Goal: Register for event/course

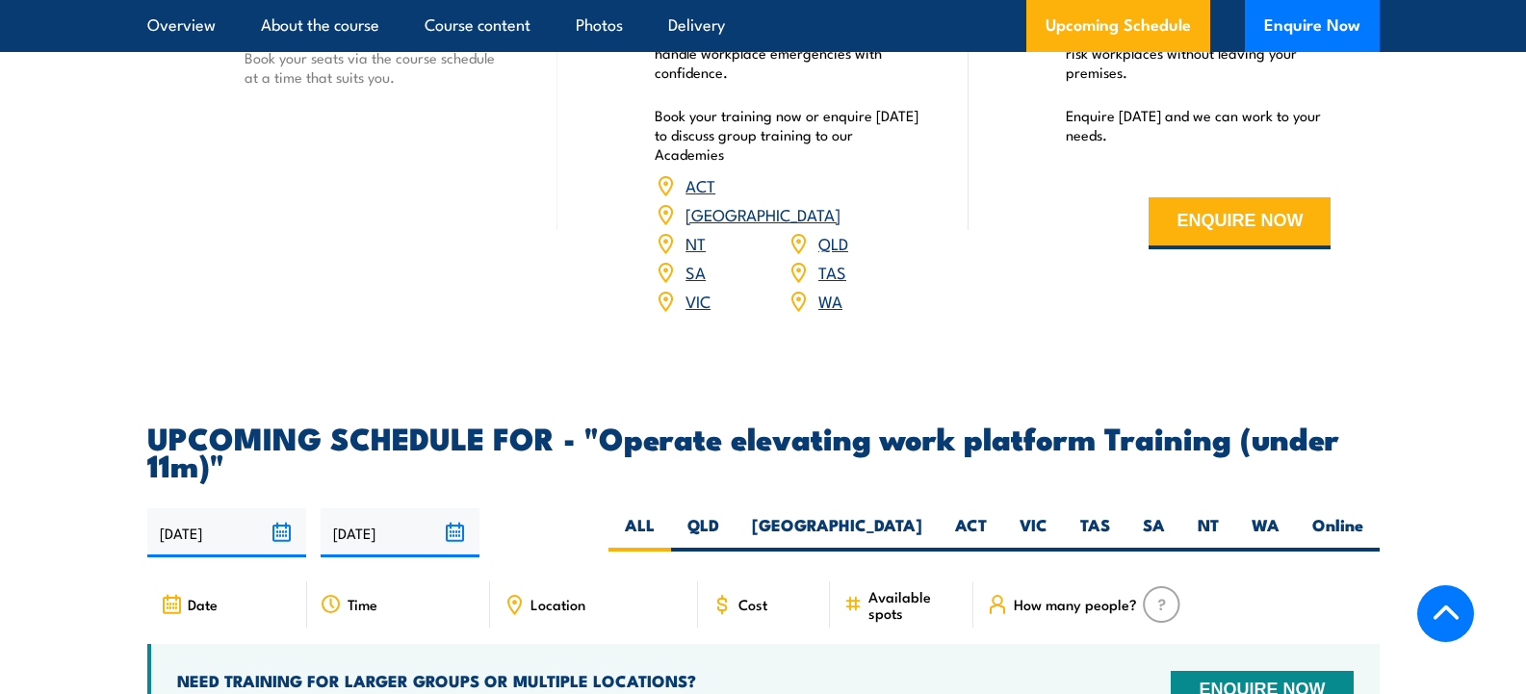
scroll to position [2793, 0]
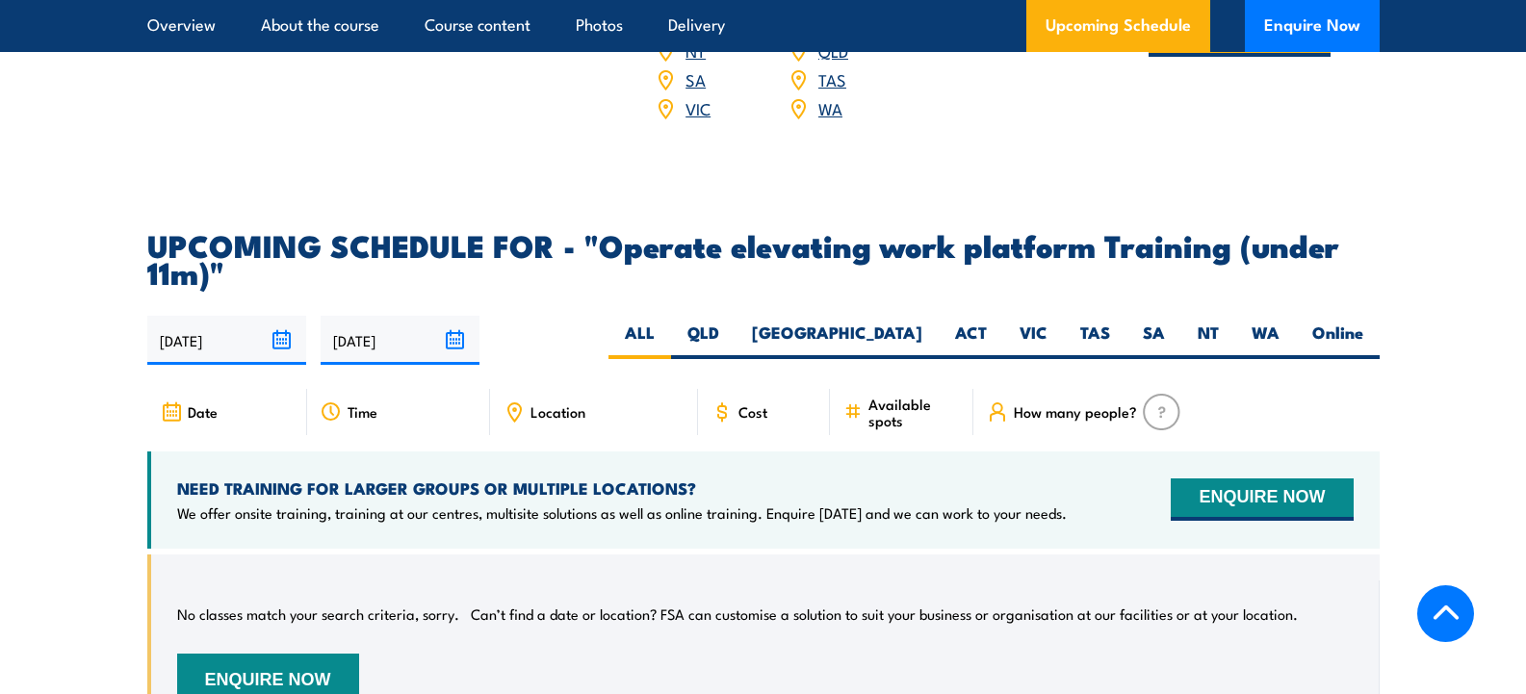
click at [739, 404] on span "Cost" at bounding box center [753, 412] width 29 height 16
click at [763, 389] on div "Cost" at bounding box center [764, 412] width 133 height 46
click at [762, 404] on span "Cost" at bounding box center [753, 412] width 29 height 16
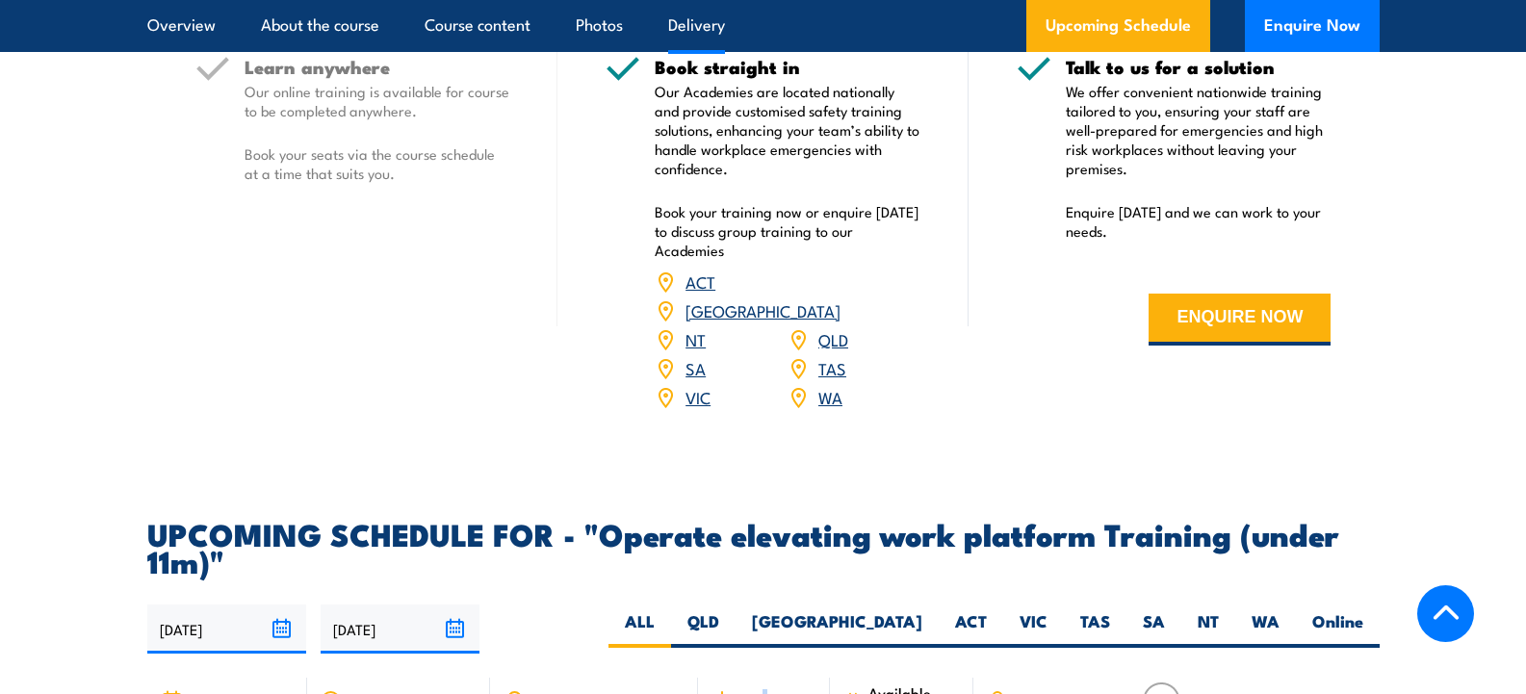
scroll to position [2311, 0]
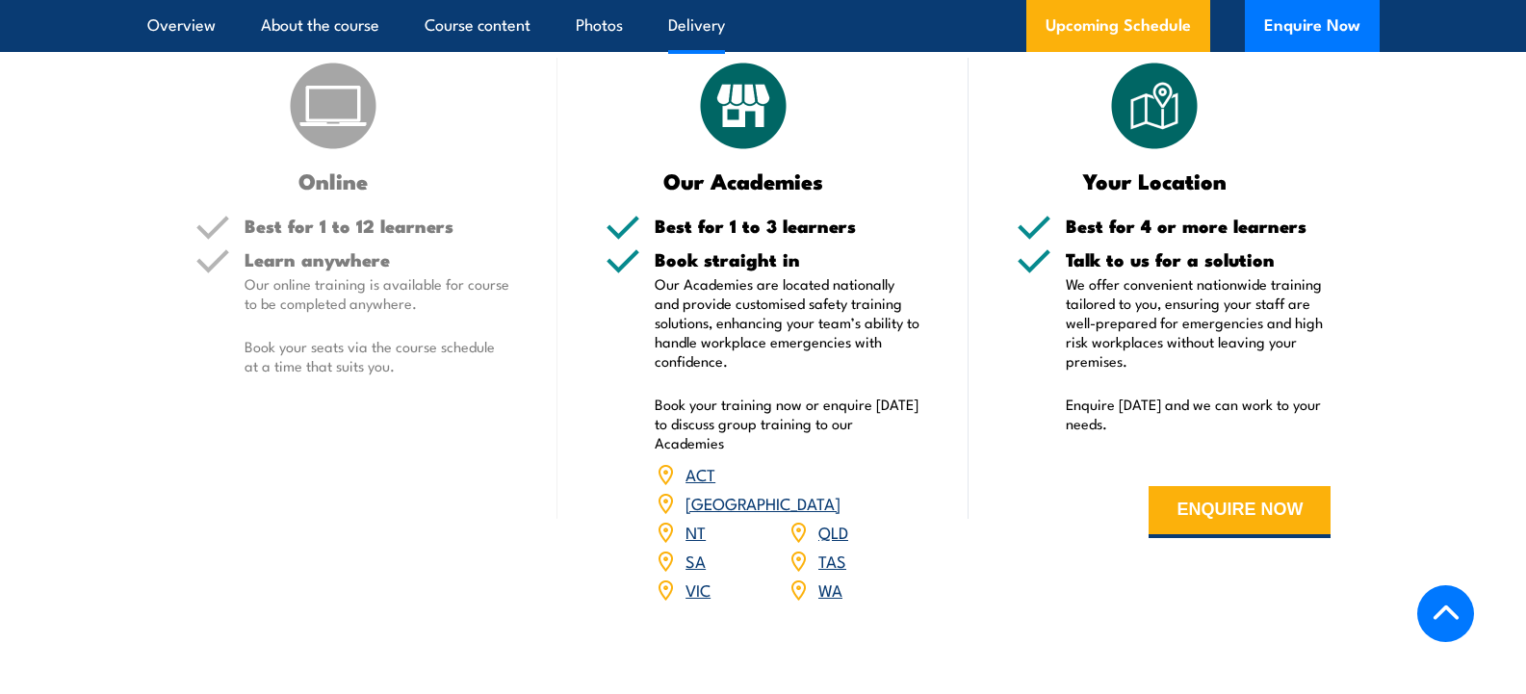
click at [699, 578] on link "VIC" at bounding box center [698, 589] width 25 height 23
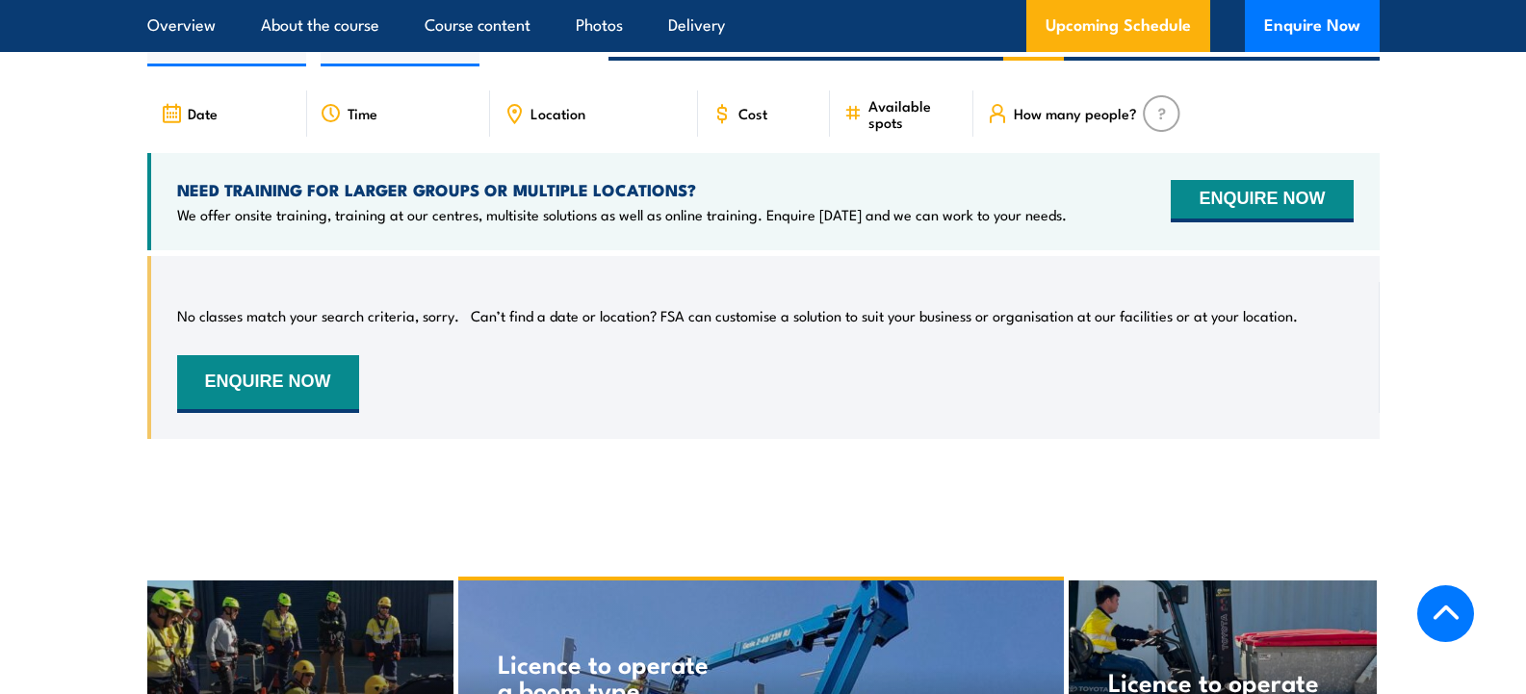
scroll to position [2995, 0]
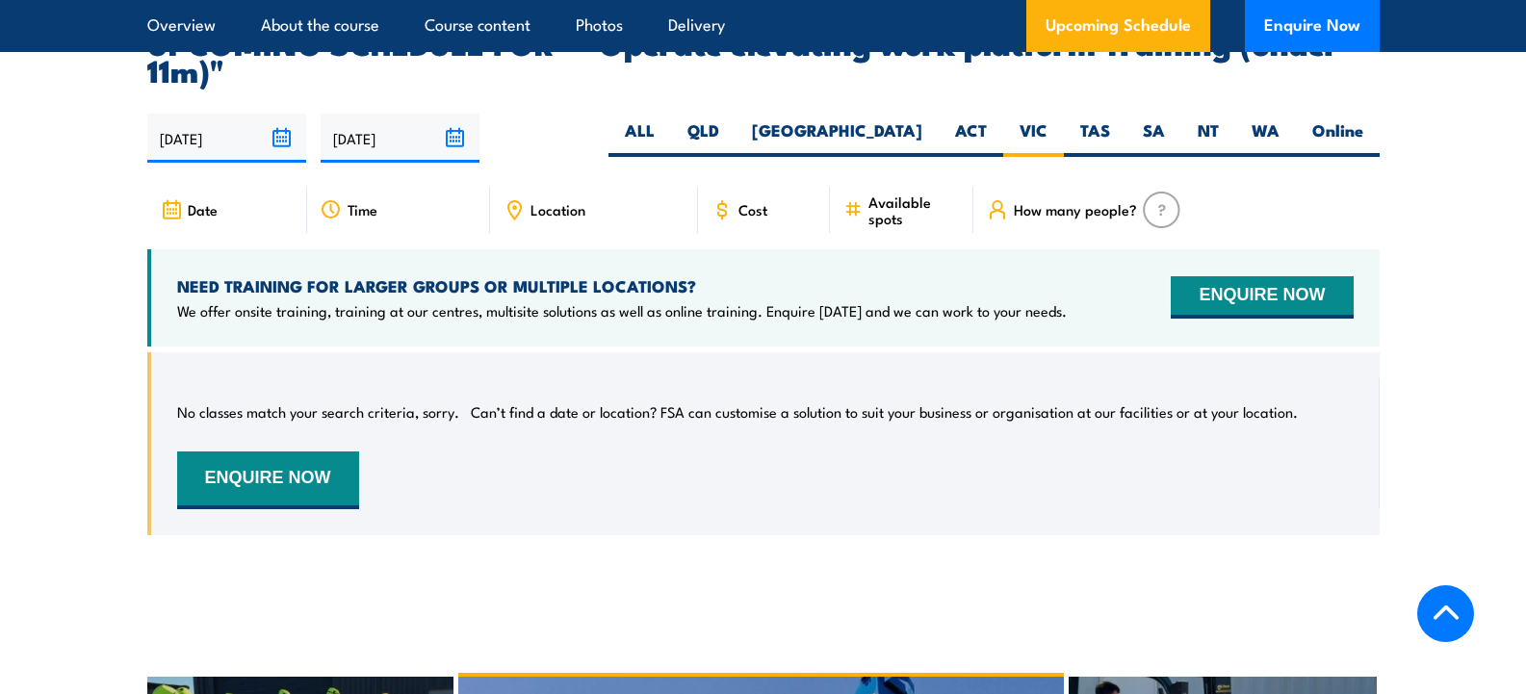
click at [565, 201] on span "Location" at bounding box center [558, 209] width 55 height 16
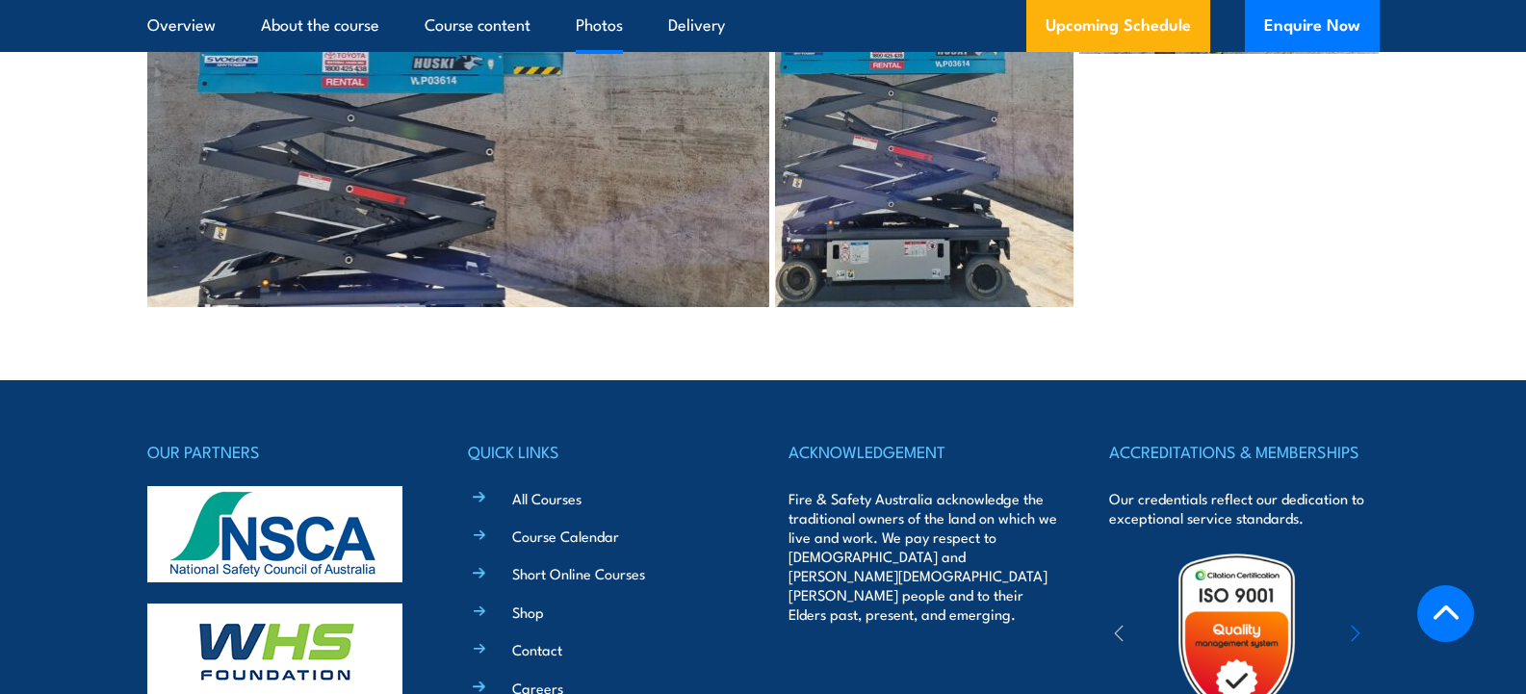
scroll to position [4151, 0]
